Goal: Transaction & Acquisition: Purchase product/service

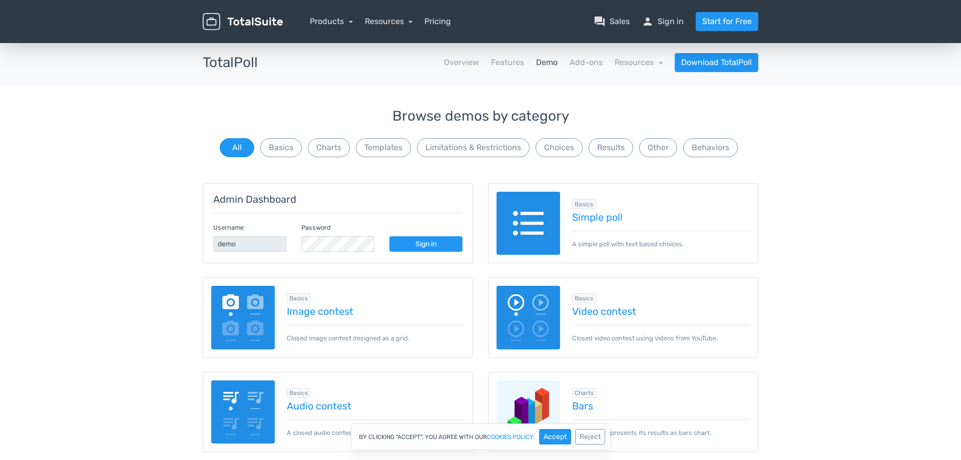
click at [534, 315] on img at bounding box center [528, 318] width 64 height 64
click at [431, 22] on link "Pricing" at bounding box center [437, 22] width 27 height 12
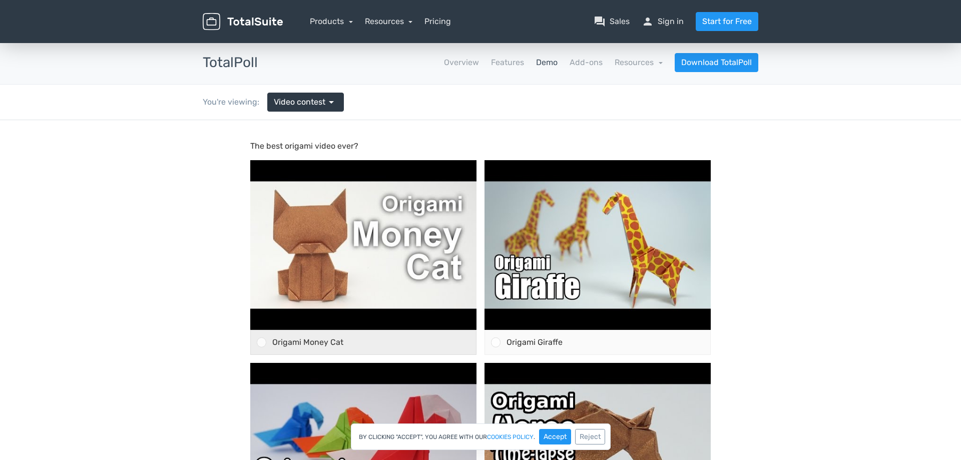
click at [264, 344] on div at bounding box center [262, 342] width 10 height 10
click at [262, 342] on input "Origami Money Cat" at bounding box center [262, 342] width 0 height 0
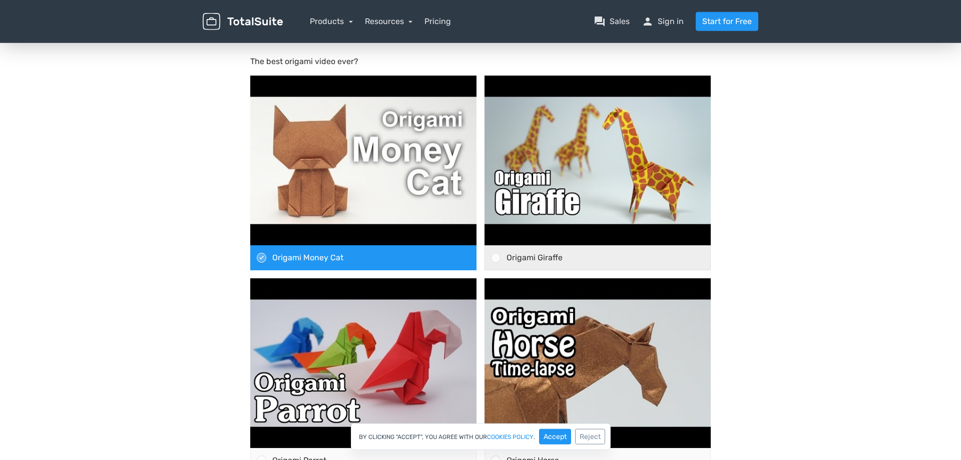
scroll to position [153, 0]
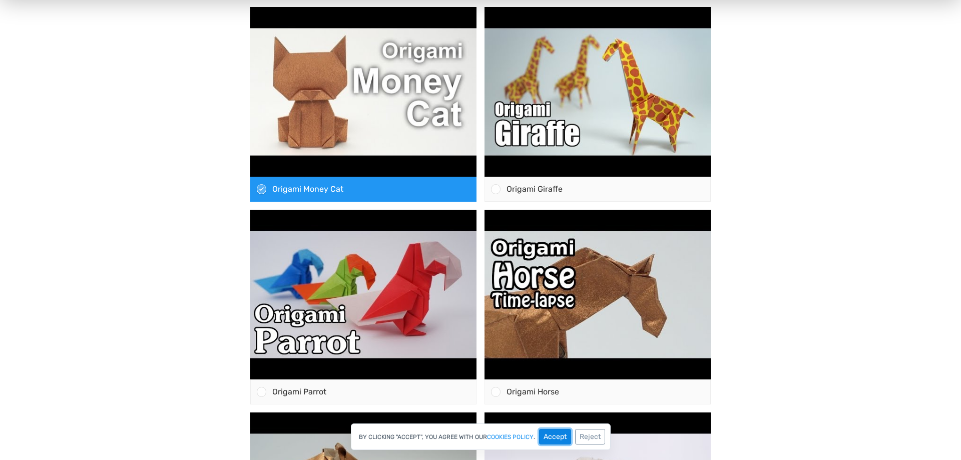
click at [556, 436] on button "Accept" at bounding box center [555, 437] width 32 height 16
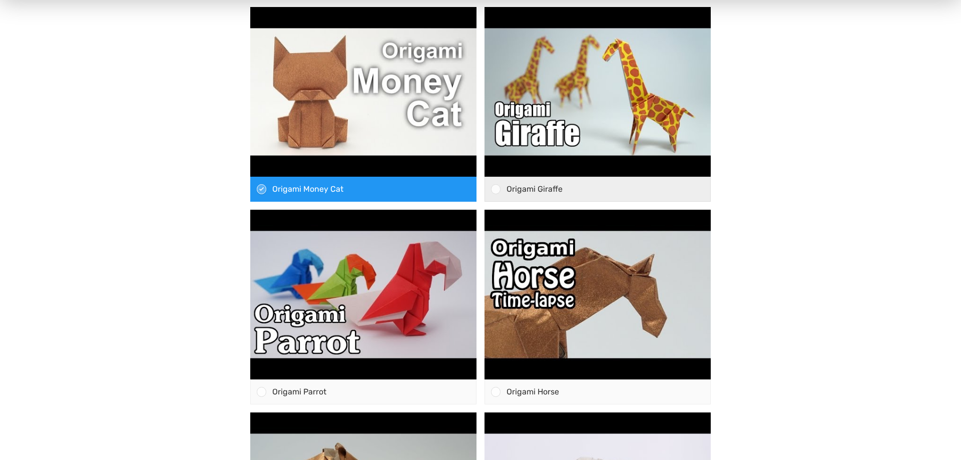
click at [496, 190] on div at bounding box center [496, 189] width 10 height 10
click at [496, 189] on input "Origami Giraffe" at bounding box center [496, 189] width 0 height 0
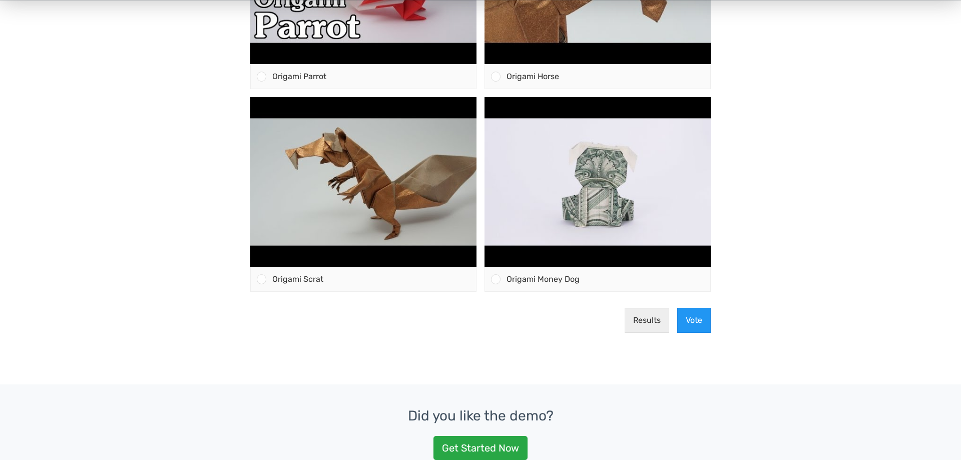
scroll to position [408, 0]
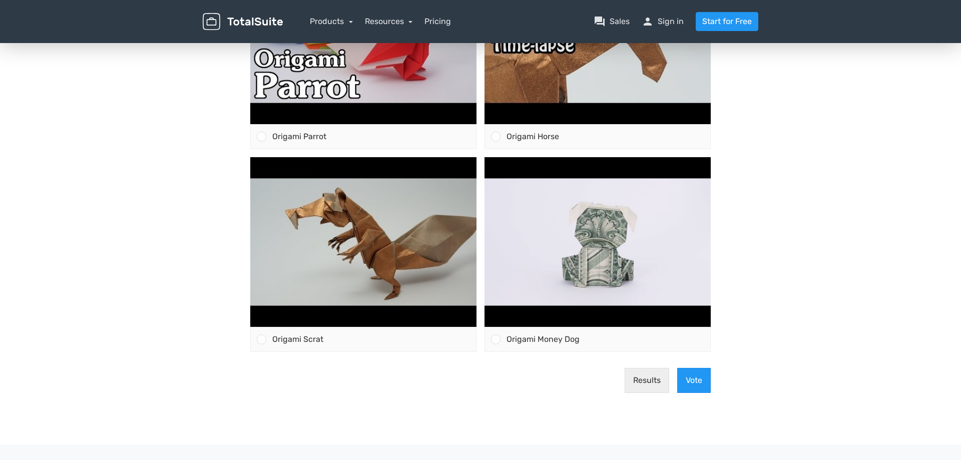
click at [698, 367] on div "Results Vote" at bounding box center [480, 380] width 468 height 41
click at [700, 374] on button "Vote" at bounding box center [694, 380] width 34 height 25
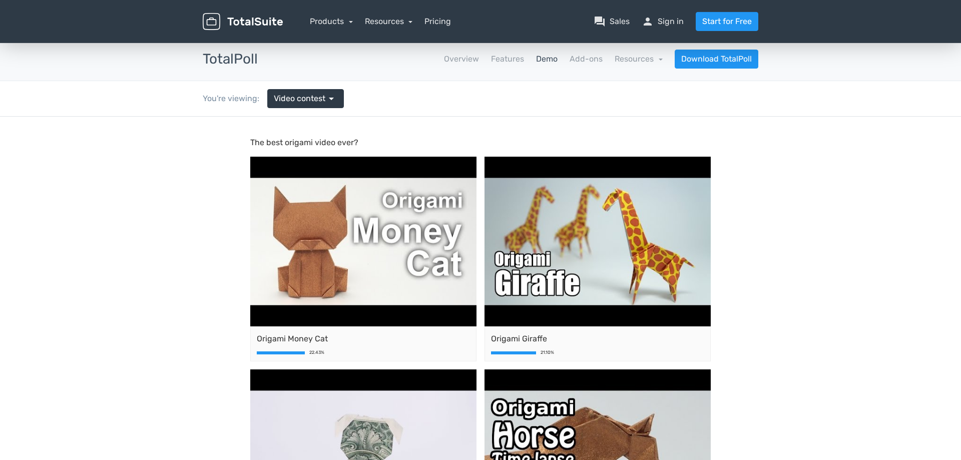
scroll to position [0, 0]
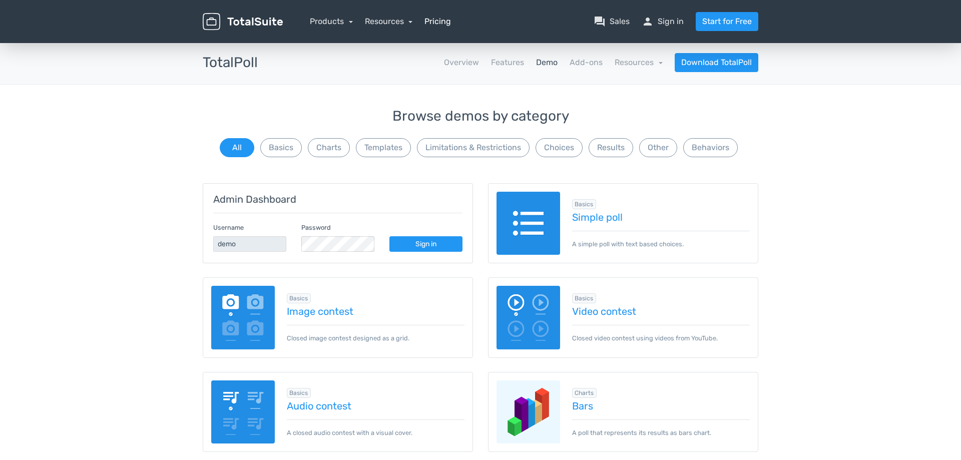
click at [428, 21] on link "Pricing" at bounding box center [437, 22] width 27 height 12
click at [555, 305] on img at bounding box center [528, 318] width 64 height 64
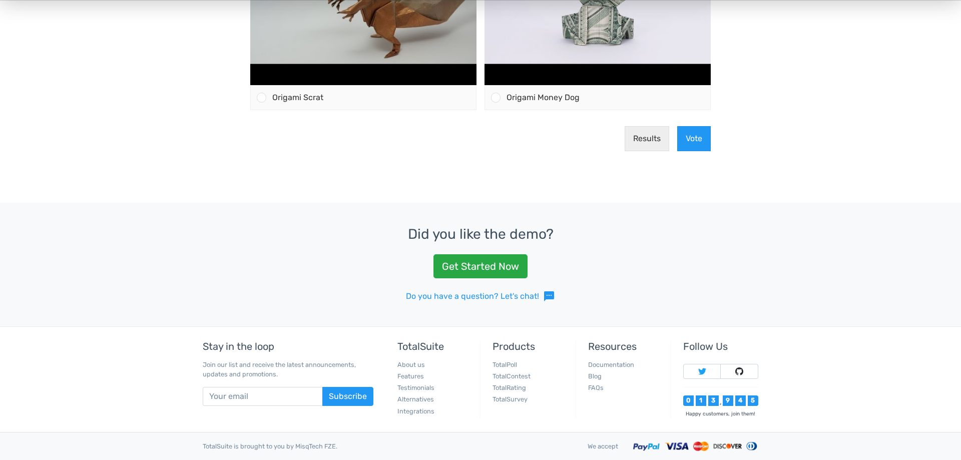
scroll to position [420, 0]
